Goal: Task Accomplishment & Management: Use online tool/utility

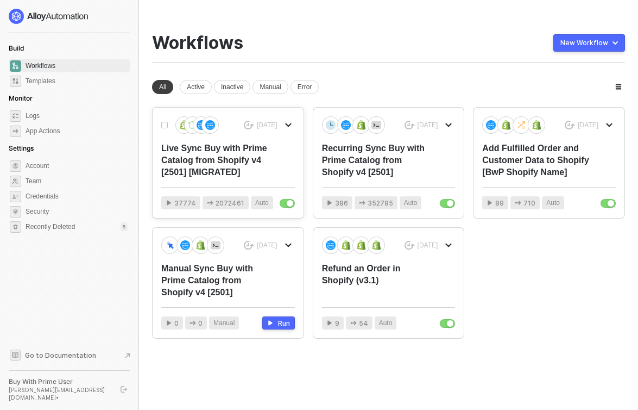
click at [258, 161] on div "Live Sync Buy with Prime Catalog from Shopify v4 [2501] [MIGRATED]" at bounding box center [214, 160] width 107 height 36
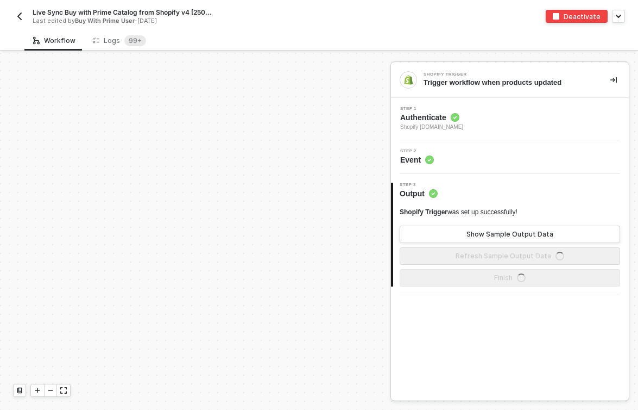
scroll to position [1141, 0]
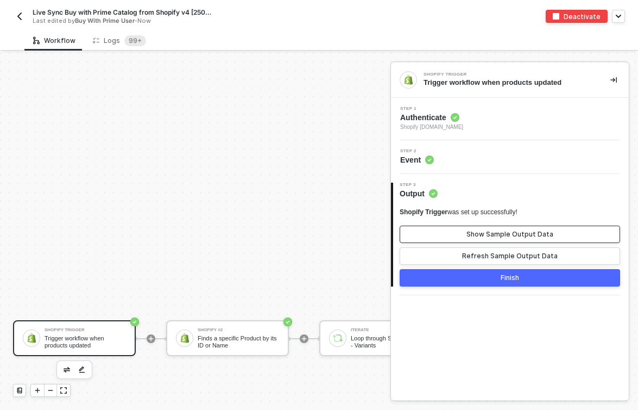
click at [499, 236] on div "Show Sample Output Data" at bounding box center [510, 234] width 87 height 9
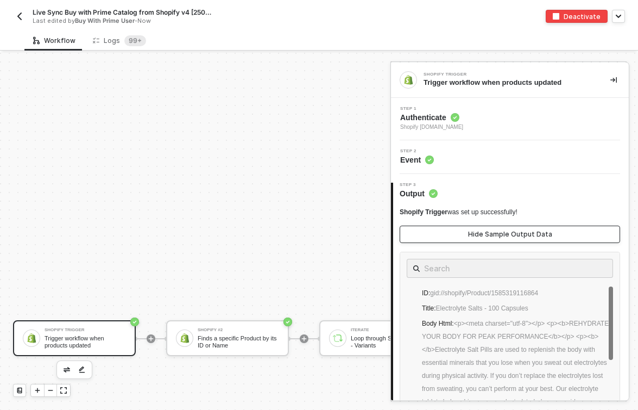
click at [495, 231] on div "Hide Sample Output Data" at bounding box center [510, 234] width 84 height 9
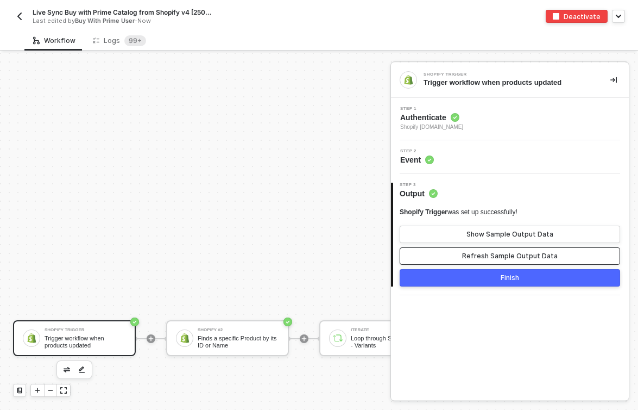
click at [494, 258] on div "Refresh Sample Output Data" at bounding box center [510, 256] width 96 height 9
click at [498, 279] on button "Finish" at bounding box center [510, 277] width 221 height 17
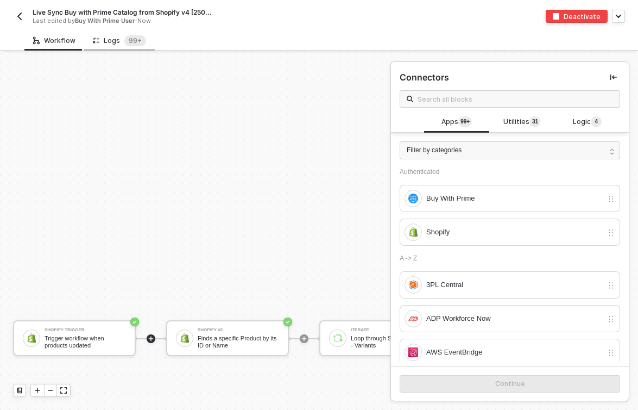
click at [135, 34] on div "Logs 99+" at bounding box center [119, 40] width 71 height 20
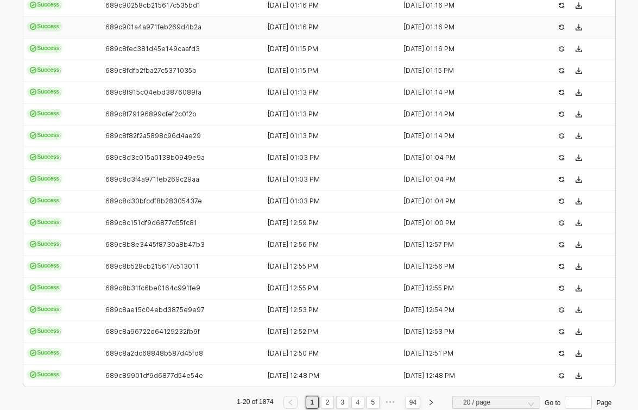
scroll to position [359, 0]
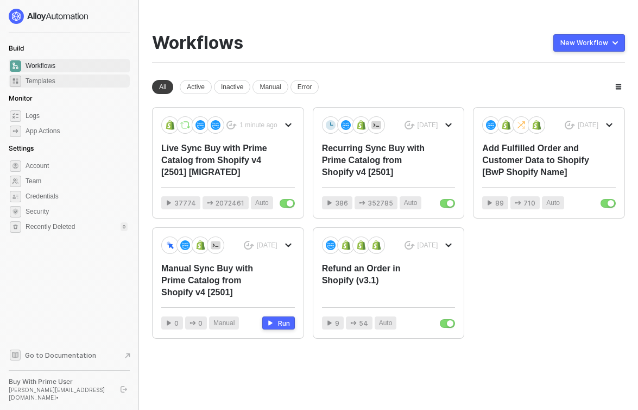
click at [40, 83] on span "Templates" at bounding box center [77, 80] width 102 height 13
click at [211, 164] on div "Live Sync Buy with Prime Catalog from Shopify v4 [2501] [MIGRATED]" at bounding box center [214, 160] width 107 height 36
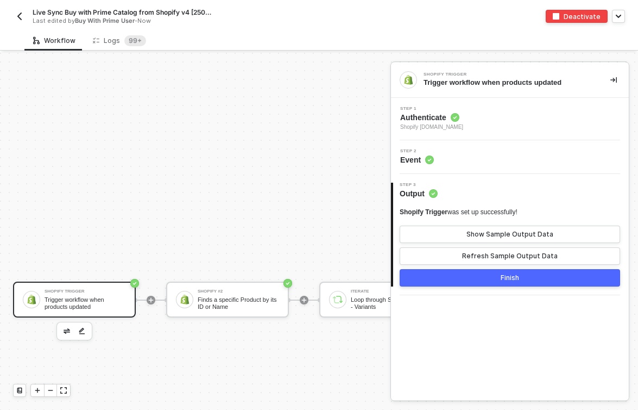
scroll to position [1192, 0]
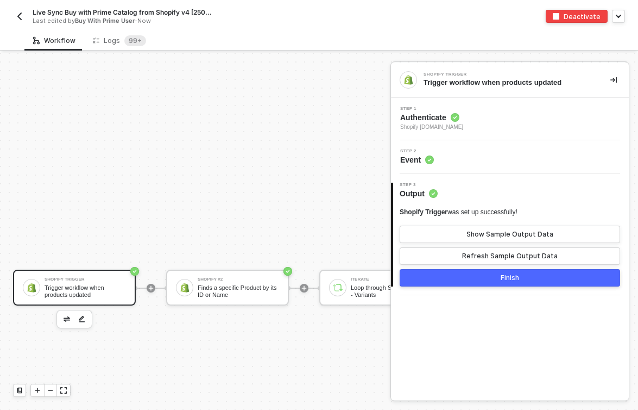
click at [21, 18] on img "button" at bounding box center [19, 16] width 9 height 9
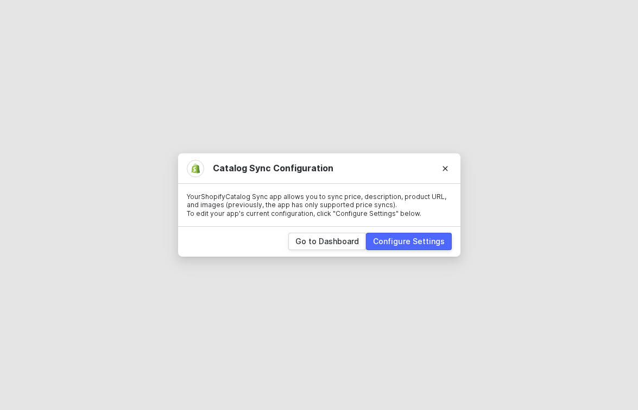
click at [418, 240] on div "Configure Settings" at bounding box center [409, 241] width 72 height 11
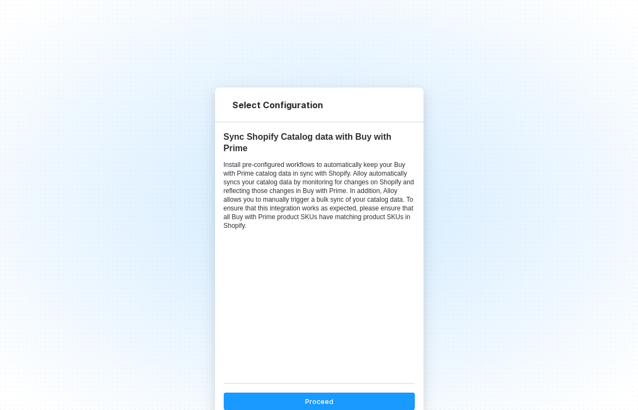
scroll to position [21, 0]
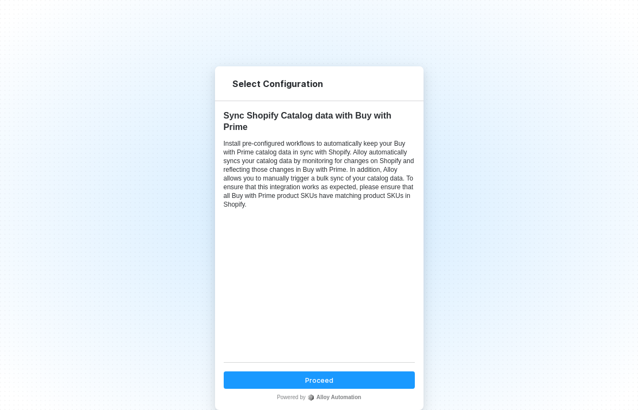
click at [324, 376] on div "Proceed" at bounding box center [319, 379] width 28 height 9
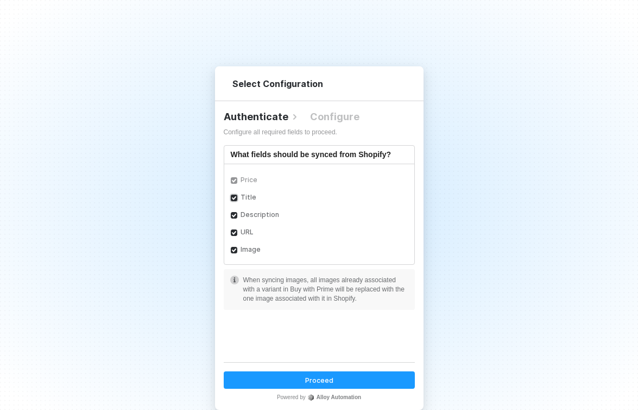
click at [233, 195] on input "Title" at bounding box center [235, 199] width 8 height 8
checkbox input "false"
click at [234, 212] on input "Description" at bounding box center [235, 216] width 8 height 8
checkbox input "false"
click at [234, 232] on input "URL" at bounding box center [235, 233] width 8 height 8
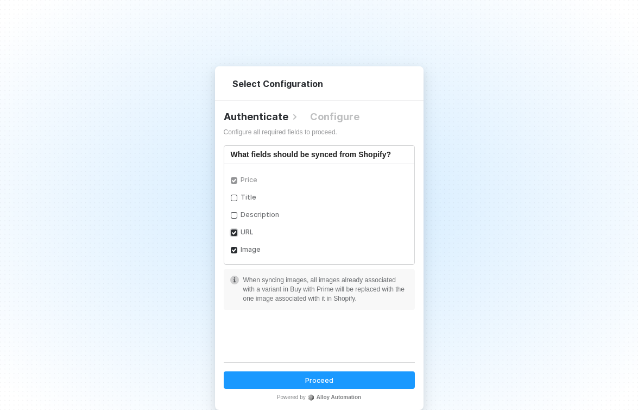
checkbox input "false"
click at [233, 250] on input "Image" at bounding box center [235, 251] width 8 height 8
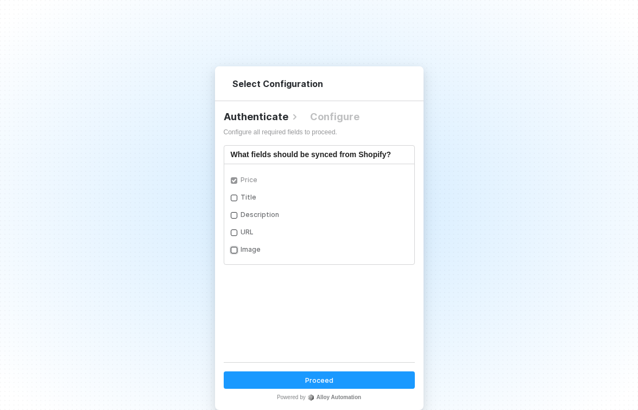
click at [233, 250] on input "Image" at bounding box center [235, 251] width 8 height 8
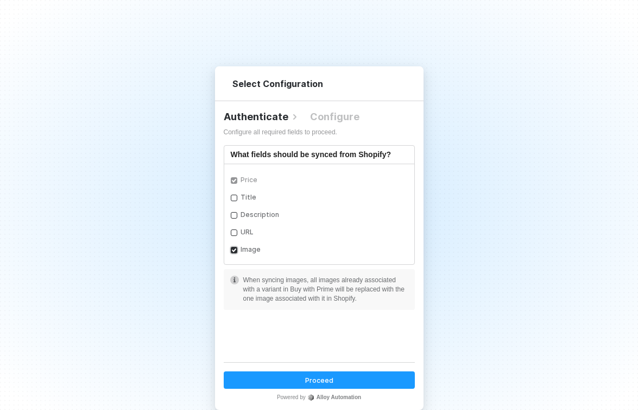
click at [233, 250] on input "Image" at bounding box center [235, 251] width 8 height 8
checkbox input "false"
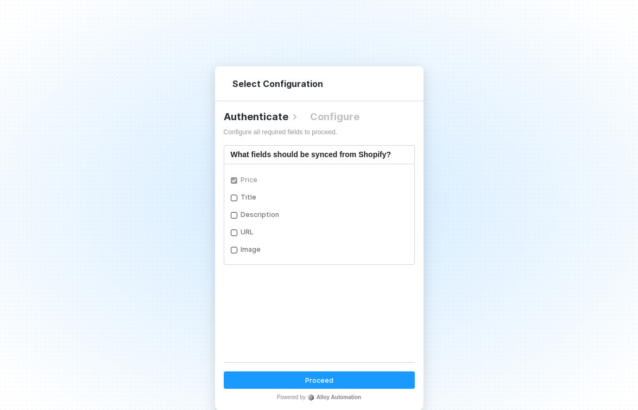
click at [296, 380] on button "Proceed" at bounding box center [319, 379] width 191 height 17
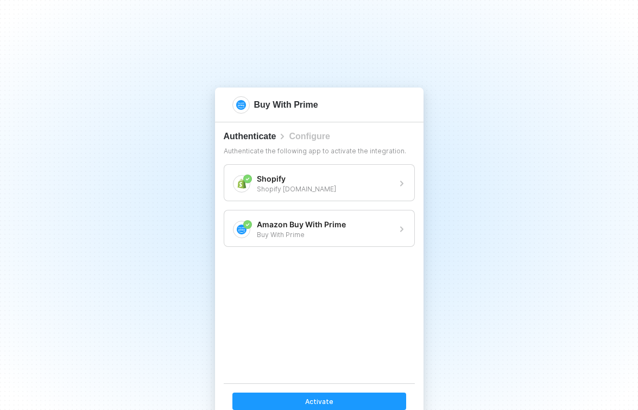
click at [329, 400] on div "Activate" at bounding box center [319, 401] width 28 height 9
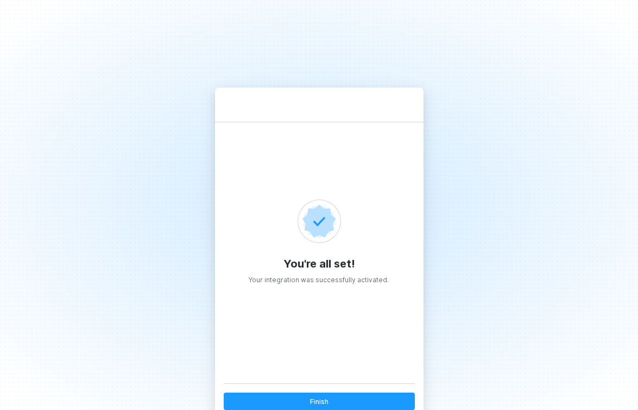
click at [327, 406] on button "Finish" at bounding box center [319, 400] width 191 height 17
